Goal: Transaction & Acquisition: Purchase product/service

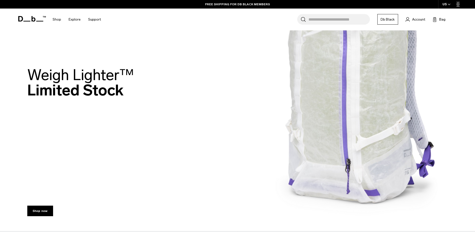
scroll to position [43, 0]
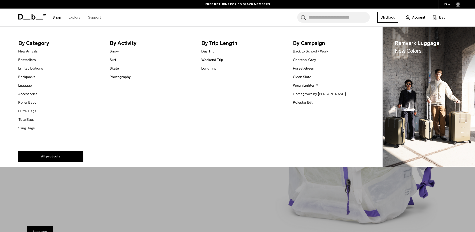
click at [119, 52] on link "Snow" at bounding box center [114, 51] width 9 height 5
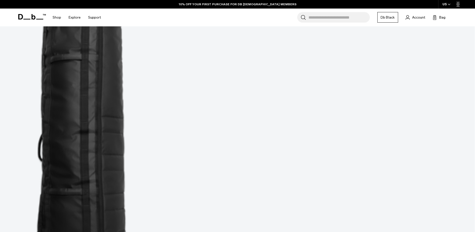
scroll to position [289, 0]
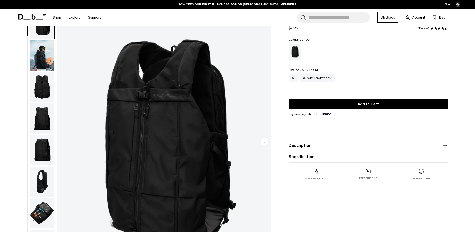
click at [43, 58] on img "button" at bounding box center [42, 55] width 24 height 30
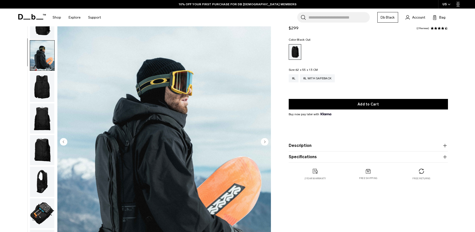
scroll to position [16, 0]
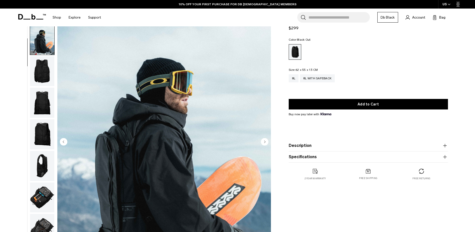
click at [41, 66] on img "button" at bounding box center [42, 71] width 24 height 30
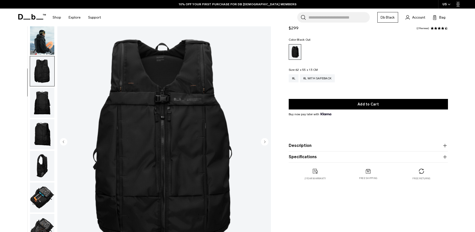
click at [41, 86] on img "button" at bounding box center [42, 71] width 24 height 30
click at [41, 101] on img "button" at bounding box center [42, 102] width 24 height 30
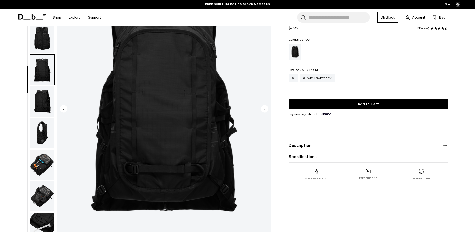
scroll to position [58, 0]
click at [39, 109] on img "button" at bounding box center [42, 101] width 24 height 30
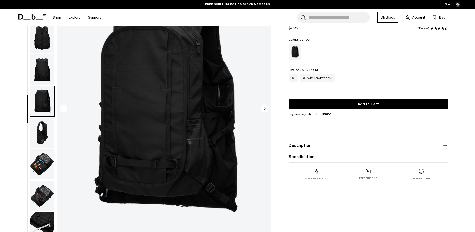
click at [39, 136] on img "button" at bounding box center [42, 133] width 24 height 30
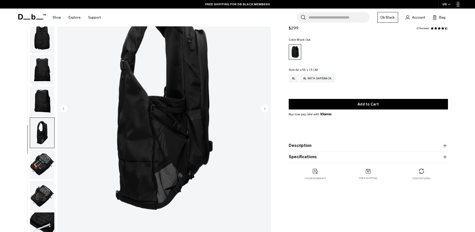
click at [37, 175] on img "button" at bounding box center [42, 164] width 24 height 30
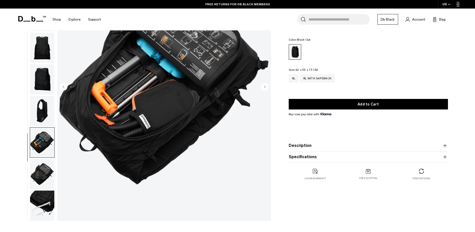
click at [37, 175] on img "button" at bounding box center [42, 174] width 24 height 30
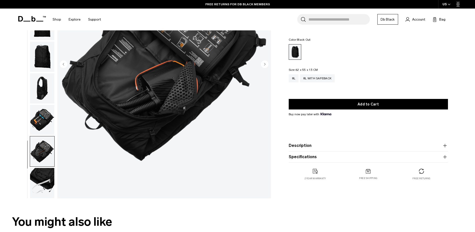
scroll to position [103, 0]
click at [37, 175] on img "button" at bounding box center [42, 182] width 24 height 30
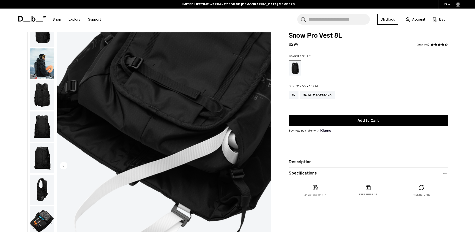
scroll to position [0, 0]
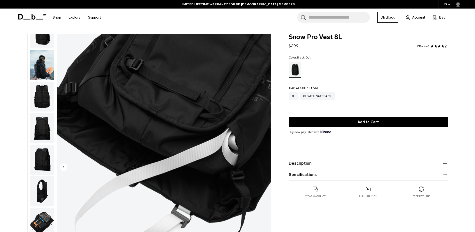
click at [43, 68] on img "button" at bounding box center [42, 65] width 24 height 30
